Goal: Task Accomplishment & Management: Manage account settings

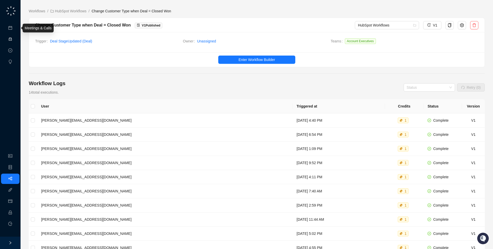
click at [15, 38] on link "Activities" at bounding box center [22, 39] width 14 height 4
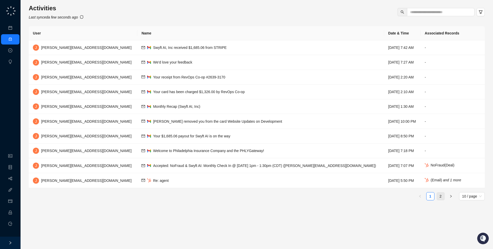
click at [440, 196] on link "2" at bounding box center [441, 196] width 8 height 8
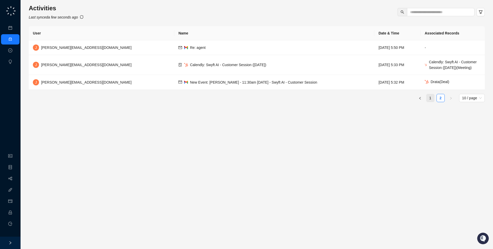
click at [430, 102] on link "1" at bounding box center [430, 98] width 8 height 8
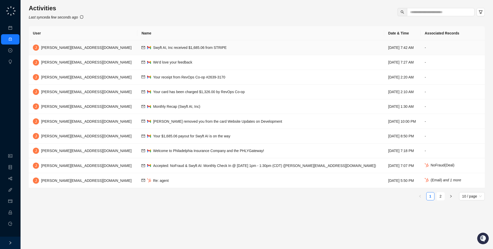
click at [295, 42] on td "Swyft AI, Inc received $1,685.06 from STRIPE" at bounding box center [260, 47] width 247 height 15
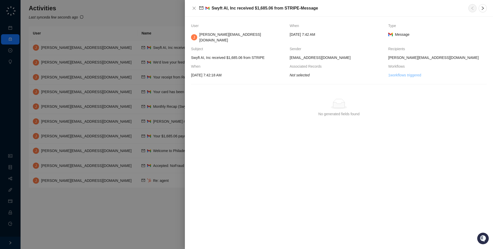
click at [407, 72] on link "1 workflows triggered" at bounding box center [404, 75] width 33 height 6
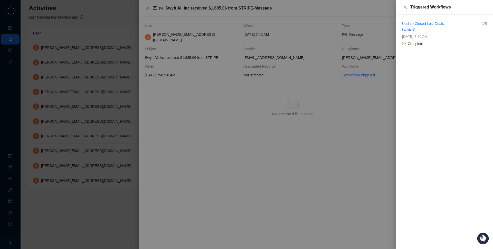
click at [354, 64] on div at bounding box center [246, 124] width 493 height 249
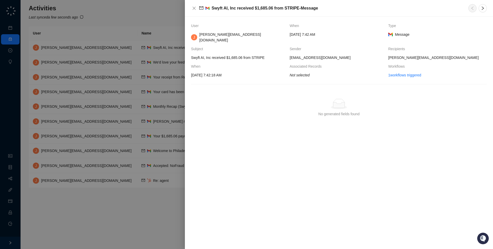
drag, startPoint x: 348, startPoint y: 69, endPoint x: 353, endPoint y: 34, distance: 35.7
click at [353, 34] on tbody "User When Type J jake@swyftai.com Wednesday, 10/01/25, 7:42 AM Message Subject …" at bounding box center [339, 50] width 296 height 55
click at [353, 34] on span "Wednesday, 10/01/25, 7:42 AM" at bounding box center [337, 35] width 94 height 6
click at [3, 119] on div at bounding box center [246, 124] width 493 height 249
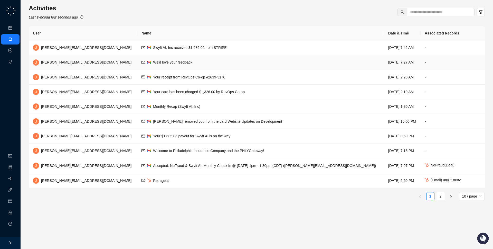
click at [183, 64] on td "We'd love your feedback" at bounding box center [260, 62] width 247 height 15
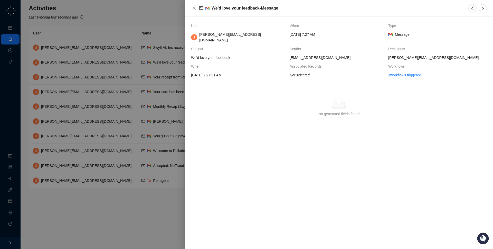
click at [167, 52] on div at bounding box center [246, 124] width 493 height 249
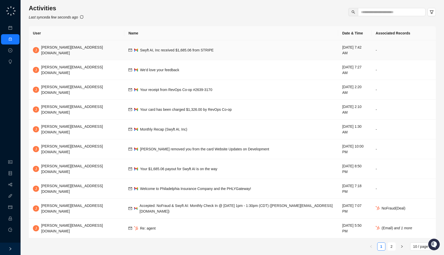
click at [163, 49] on span "Swyft AI, Inc received $1,685.06 from STRIPE" at bounding box center [176, 50] width 73 height 4
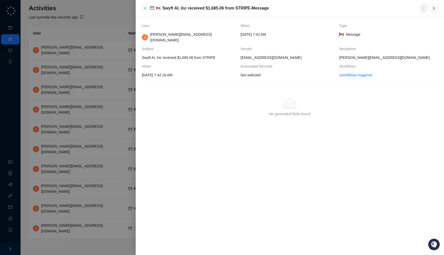
click at [180, 72] on span "10/1/2025, 7:42:18 AM" at bounding box center [189, 75] width 94 height 6
click at [101, 89] on div at bounding box center [222, 127] width 444 height 255
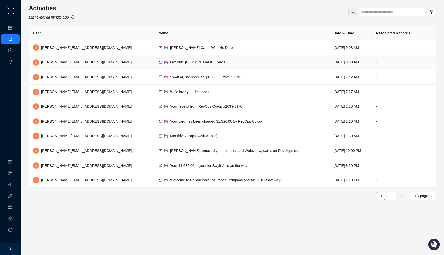
click at [168, 63] on td "Overdue Trello Cards" at bounding box center [241, 62] width 175 height 15
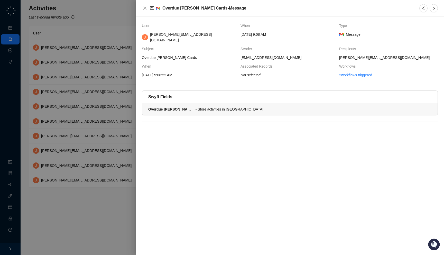
click at [221, 103] on li "Overdue Trello Cards - Store activities in Swyft" at bounding box center [289, 109] width 295 height 12
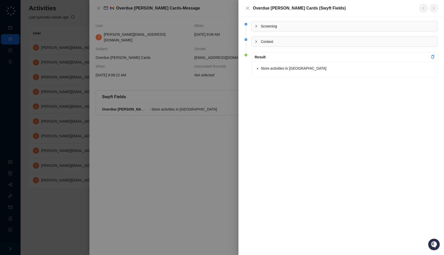
click at [221, 101] on div at bounding box center [222, 127] width 444 height 255
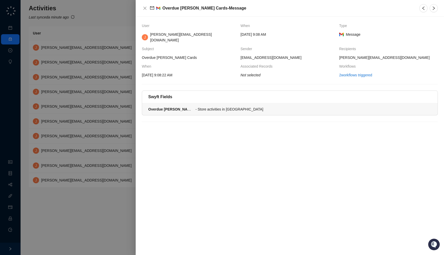
click at [221, 103] on li "Overdue Trello Cards - Store activities in Swyft" at bounding box center [289, 109] width 295 height 12
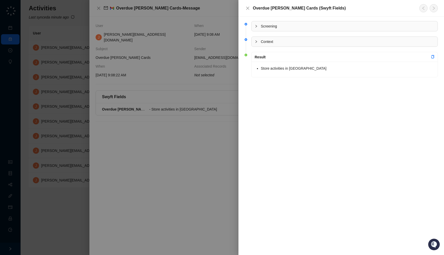
click at [307, 43] on span "Context" at bounding box center [348, 42] width 174 height 6
click at [302, 30] on div "Screening" at bounding box center [344, 26] width 186 height 10
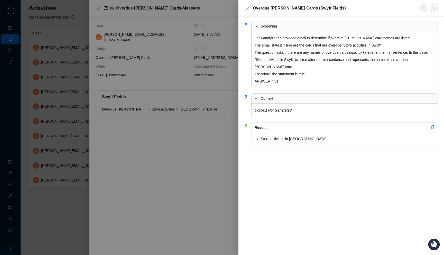
click at [199, 123] on div at bounding box center [222, 127] width 444 height 255
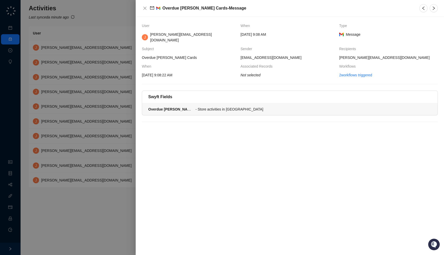
click at [261, 103] on li "Overdue Trello Cards - Store activities in Swyft" at bounding box center [289, 109] width 295 height 12
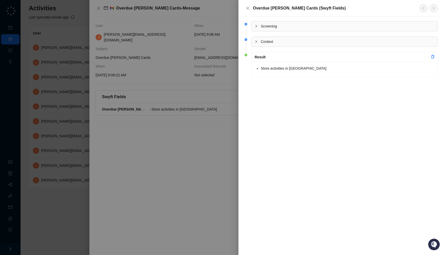
click at [131, 154] on div at bounding box center [222, 127] width 444 height 255
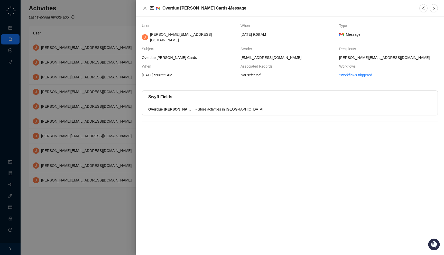
click at [95, 151] on div at bounding box center [222, 127] width 444 height 255
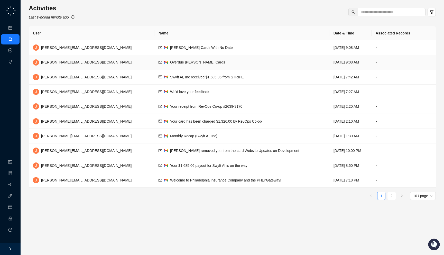
click at [218, 57] on td "Overdue Trello Cards" at bounding box center [241, 62] width 175 height 15
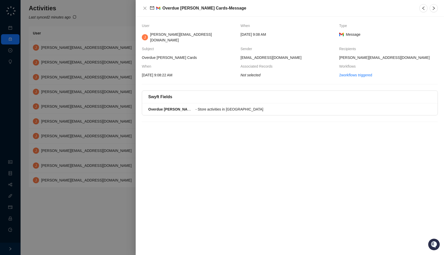
click at [116, 68] on div at bounding box center [222, 127] width 444 height 255
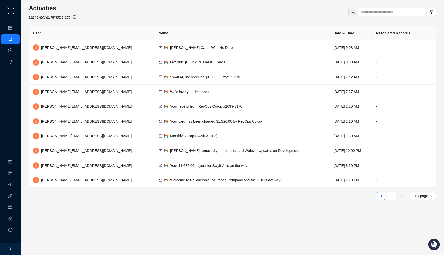
click at [79, 16] on div "Activities Last synced 2 minutes ago" at bounding box center [232, 12] width 407 height 16
click at [76, 16] on icon "sync" at bounding box center [75, 17] width 4 height 4
click at [18, 30] on link "Meetings & Calls" at bounding box center [28, 28] width 27 height 4
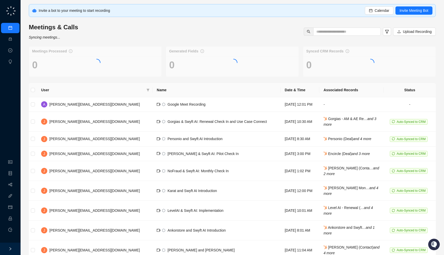
drag, startPoint x: 112, startPoint y: 37, endPoint x: 115, endPoint y: 43, distance: 6.5
click at [115, 43] on div "Invite a bot to your meeting to start recording Calendar Invite Meeting Bot Mee…" at bounding box center [232, 147] width 407 height 287
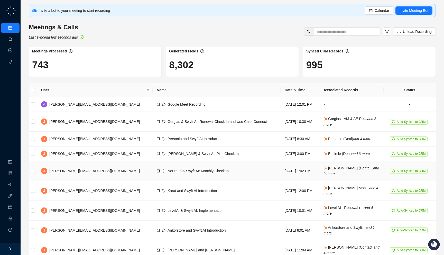
click at [306, 174] on td "Friday, 09/26/25, 1:02 PM" at bounding box center [299, 171] width 39 height 20
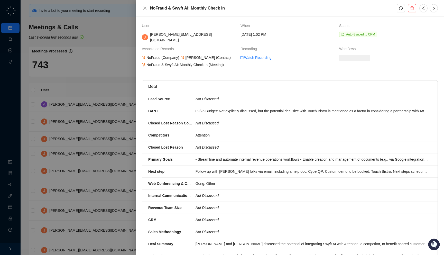
click at [85, 160] on div at bounding box center [222, 127] width 444 height 255
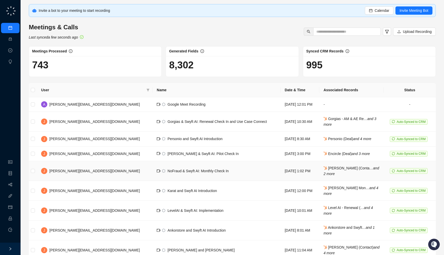
click at [167, 171] on span "NoFraud & Swyft AI: Monthly Check In" at bounding box center [197, 171] width 61 height 4
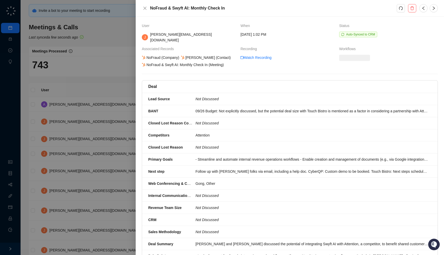
click at [157, 71] on div "User When Status J jake@swyftai.com Friday, 09/26/25, 1:02 PM Auto-Synced to CR…" at bounding box center [290, 231] width 296 height 417
click at [120, 77] on div at bounding box center [222, 127] width 444 height 255
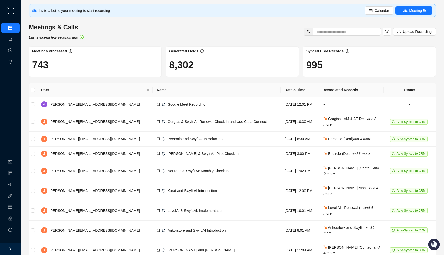
click at [7, 45] on ul "Meetings & Calls Activities Approval Tasks Insights" at bounding box center [10, 45] width 21 height 46
click at [15, 41] on link "Activities" at bounding box center [22, 39] width 14 height 4
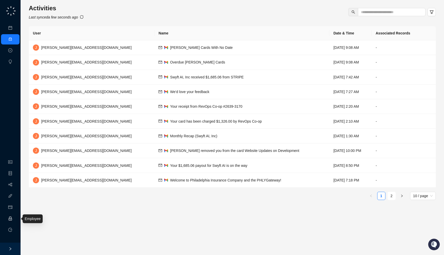
click at [15, 218] on link "Employee" at bounding box center [23, 218] width 16 height 4
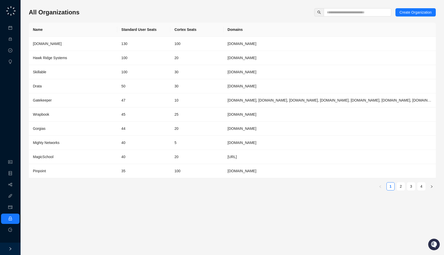
click at [271, 36] on th "Domains" at bounding box center [329, 30] width 212 height 14
click at [272, 40] on td "[DOMAIN_NAME]" at bounding box center [329, 44] width 212 height 14
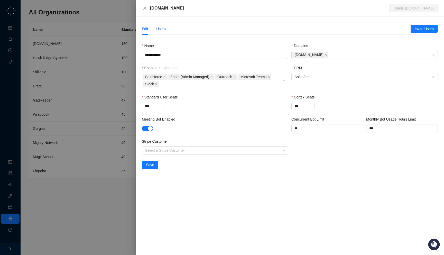
click at [165, 28] on div "Users" at bounding box center [160, 29] width 9 height 6
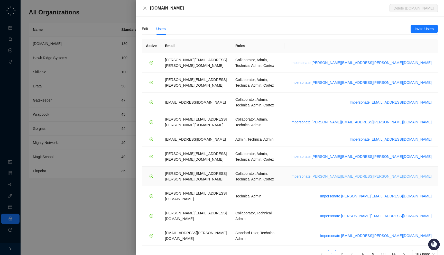
click at [393, 173] on span "Impersonate tom.barber@synthesia.io" at bounding box center [360, 176] width 141 height 6
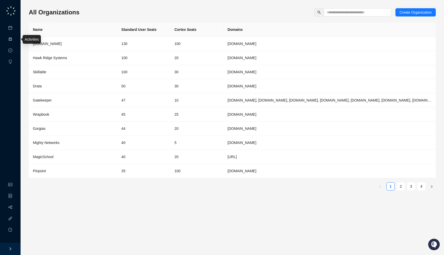
click at [15, 41] on link "Activities" at bounding box center [22, 39] width 14 height 4
click at [80, 12] on div "All Organizations Create Organization" at bounding box center [232, 12] width 407 height 8
click at [341, 14] on input "text" at bounding box center [355, 12] width 57 height 6
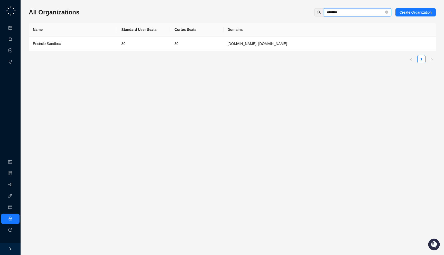
type input "********"
click at [155, 46] on td "30" at bounding box center [143, 44] width 53 height 14
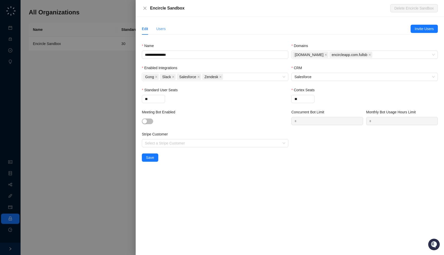
click at [160, 22] on div "**********" at bounding box center [290, 136] width 308 height 238
click at [160, 28] on div "Users" at bounding box center [160, 29] width 9 height 6
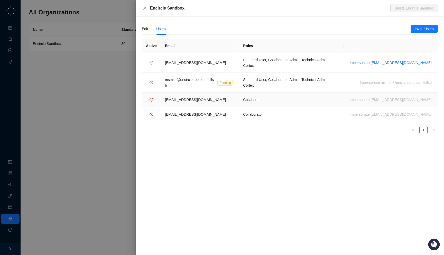
click at [196, 98] on span "dcarroll@encircleapp.com" at bounding box center [195, 100] width 61 height 4
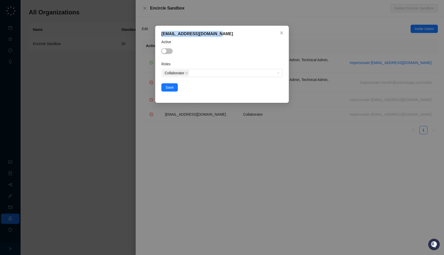
copy div "dcarroll@encircleapp.com"
drag, startPoint x: 214, startPoint y: 34, endPoint x: 215, endPoint y: 27, distance: 7.0
click at [215, 27] on div "dcarroll@encircleapp.com Active Roles Collaborator Save" at bounding box center [222, 64] width 134 height 77
click at [201, 91] on div "Save" at bounding box center [221, 87] width 121 height 8
click at [197, 131] on div "dcarroll@encircleapp.com Active Roles Collaborator Save" at bounding box center [222, 127] width 444 height 255
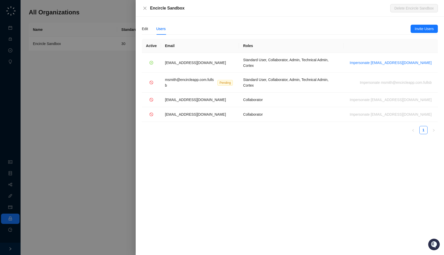
click at [93, 131] on div at bounding box center [222, 127] width 444 height 255
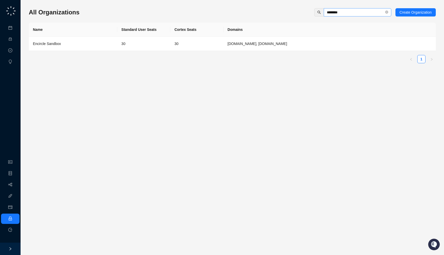
click at [383, 12] on span "********" at bounding box center [358, 12] width 68 height 8
click at [385, 12] on icon "close-circle" at bounding box center [386, 12] width 3 height 3
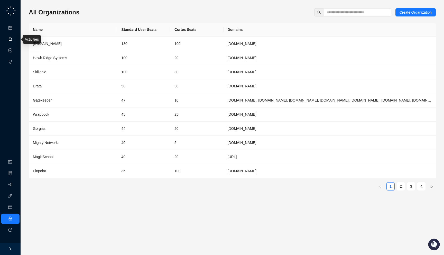
click at [15, 37] on link "Activities" at bounding box center [22, 39] width 14 height 4
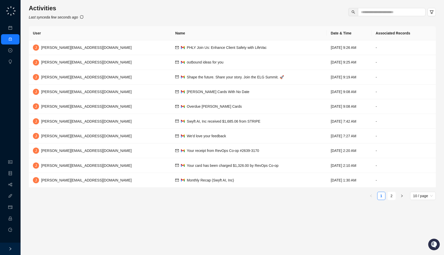
drag, startPoint x: 97, startPoint y: 20, endPoint x: 98, endPoint y: 22, distance: 2.6
click at [98, 22] on div "Activities Last synced a few seconds ago User Name Date & Time Associated Recor…" at bounding box center [232, 104] width 407 height 200
click at [187, 47] on span "PHLY Join Us: Enhance Client Safety with LifeVac" at bounding box center [227, 47] width 80 height 4
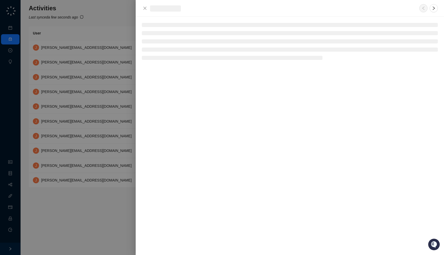
click at [121, 47] on div at bounding box center [222, 127] width 444 height 255
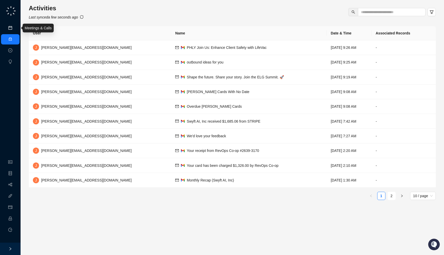
click at [15, 26] on link "Meetings & Calls" at bounding box center [28, 28] width 27 height 4
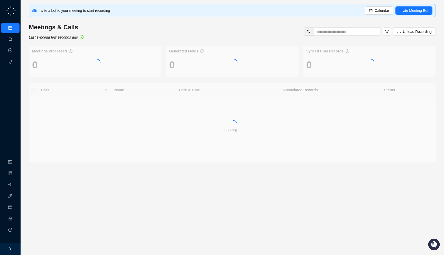
click at [100, 41] on div "Invite a bot to your meeting to start recording Calendar Invite Meeting Bot Mee…" at bounding box center [232, 83] width 407 height 158
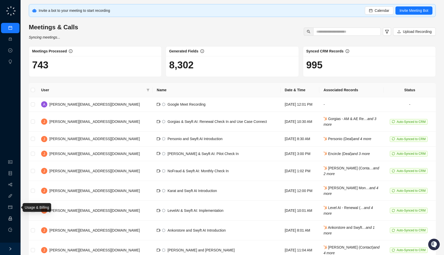
click at [15, 217] on link "Employee" at bounding box center [23, 218] width 16 height 4
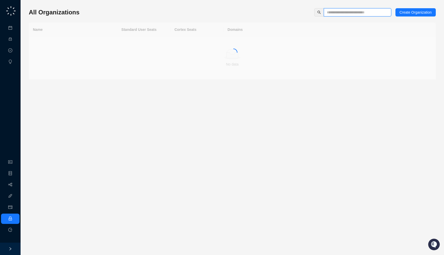
click at [345, 12] on input "text" at bounding box center [355, 12] width 57 height 6
type input "*****"
click at [115, 42] on td "Drata" at bounding box center [73, 44] width 88 height 14
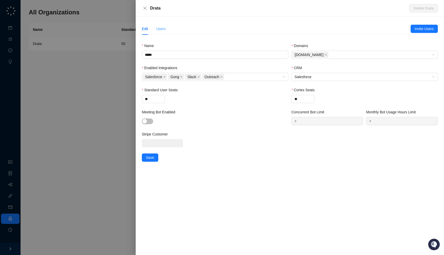
click at [159, 32] on div "Users" at bounding box center [160, 29] width 9 height 12
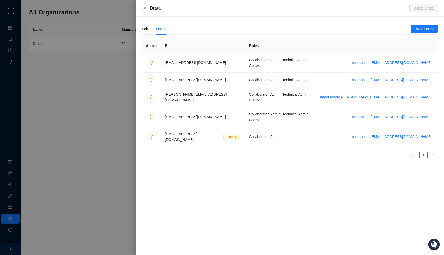
click at [141, 27] on div "Edit Users Invite Users Name ***** Domains Drata.com Enabled Integrations Sales…" at bounding box center [290, 136] width 308 height 238
click at [146, 31] on div "Edit" at bounding box center [145, 29] width 6 height 6
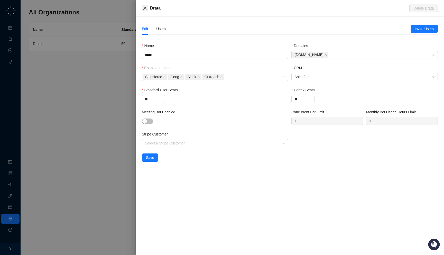
click at [144, 9] on icon "close" at bounding box center [145, 8] width 4 height 4
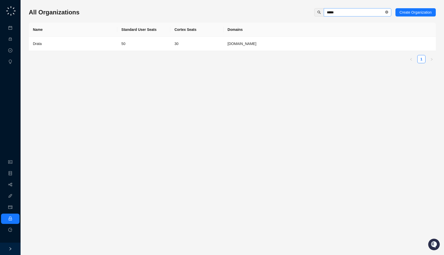
click at [385, 12] on icon "close-circle" at bounding box center [386, 12] width 3 height 3
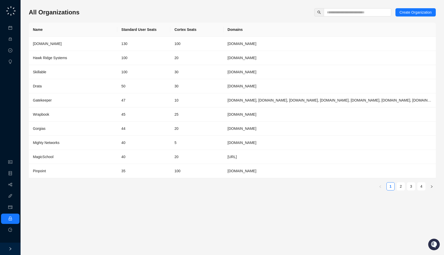
drag, startPoint x: 99, startPoint y: 11, endPoint x: 99, endPoint y: 14, distance: 3.6
click at [99, 14] on div "All Organizations Create Organization" at bounding box center [232, 12] width 407 height 8
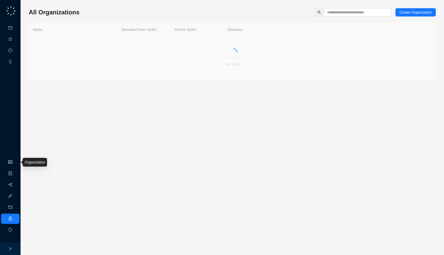
click at [15, 161] on link "Organization" at bounding box center [25, 162] width 20 height 4
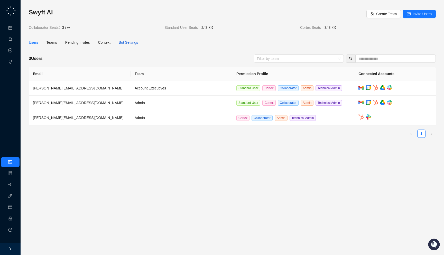
click at [125, 45] on div "Bot Settings" at bounding box center [129, 43] width 20 height 6
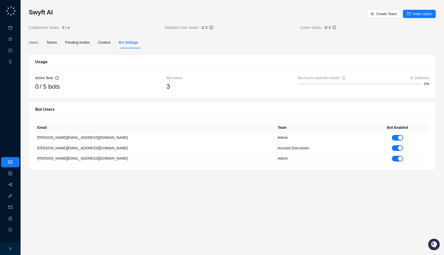
click at [33, 42] on div "Users" at bounding box center [33, 43] width 9 height 6
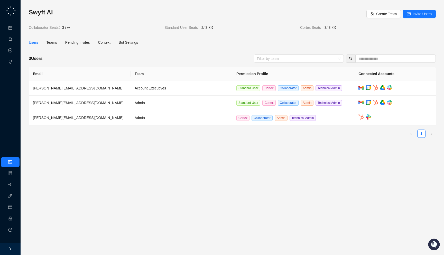
drag, startPoint x: 77, startPoint y: 31, endPoint x: 80, endPoint y: 20, distance: 12.1
click at [80, 20] on div "Swyft AI Create Team Invite Users Collaborator Seats 3 / ∞ Standard User Seats …" at bounding box center [232, 75] width 407 height 134
drag, startPoint x: 78, startPoint y: 25, endPoint x: 84, endPoint y: 27, distance: 6.8
click at [84, 27] on span "3 / ∞" at bounding box center [111, 28] width 98 height 6
click at [138, 43] on div "Bot Settings" at bounding box center [129, 43] width 20 height 6
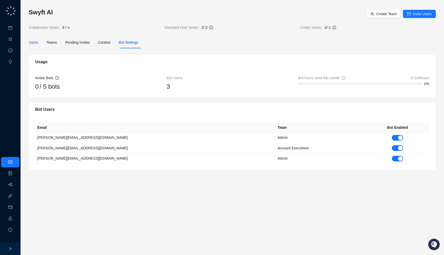
click at [35, 43] on div "Users" at bounding box center [33, 43] width 9 height 6
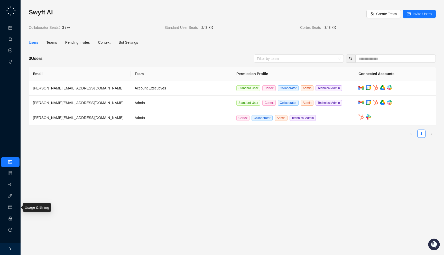
click at [15, 216] on link "Employee" at bounding box center [23, 218] width 16 height 4
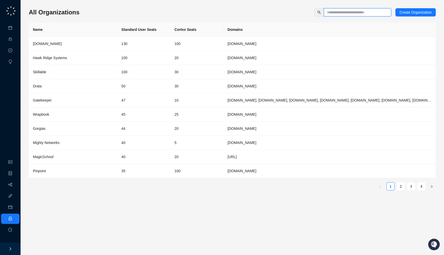
click at [339, 13] on input "text" at bounding box center [355, 12] width 57 height 6
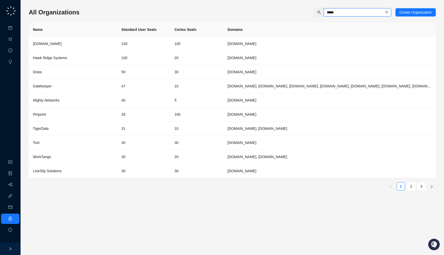
type input "******"
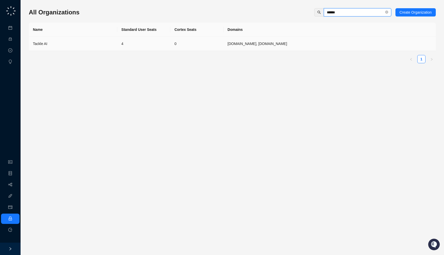
type input "******"
click at [102, 48] on td "Tackle AI" at bounding box center [73, 44] width 88 height 14
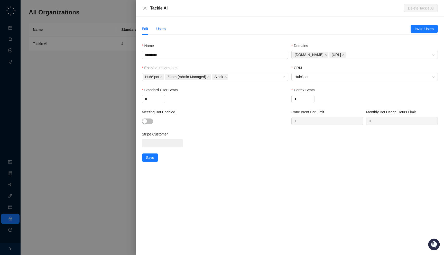
click at [159, 28] on div "Users" at bounding box center [160, 29] width 9 height 6
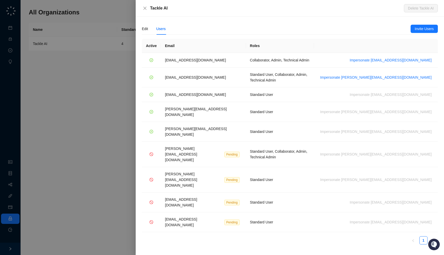
click at [85, 131] on div at bounding box center [222, 127] width 444 height 255
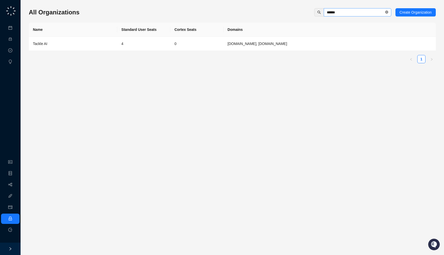
click at [386, 11] on icon "close-circle" at bounding box center [386, 12] width 3 height 3
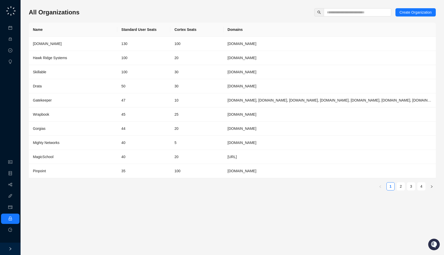
click at [100, 14] on div "All Organizations Create Organization" at bounding box center [232, 12] width 407 height 8
